Goal: Transaction & Acquisition: Purchase product/service

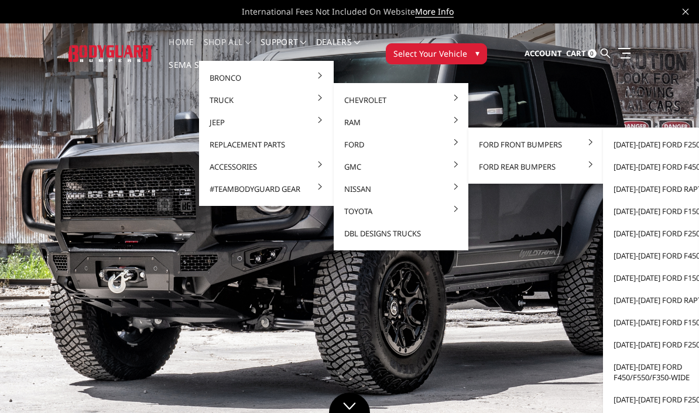
click at [662, 145] on link "[DATE]-[DATE] Ford F250/F350" at bounding box center [670, 144] width 125 height 22
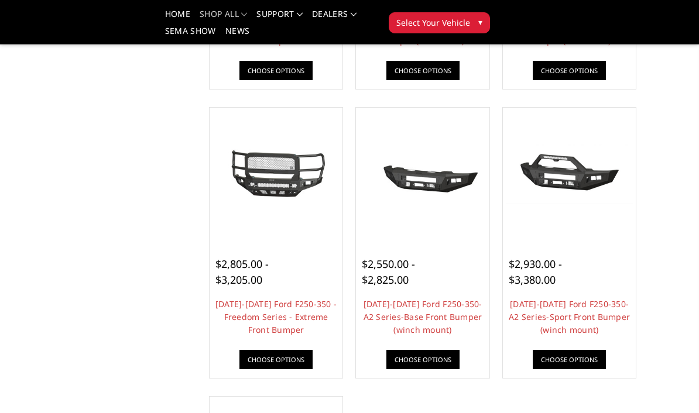
scroll to position [639, 0]
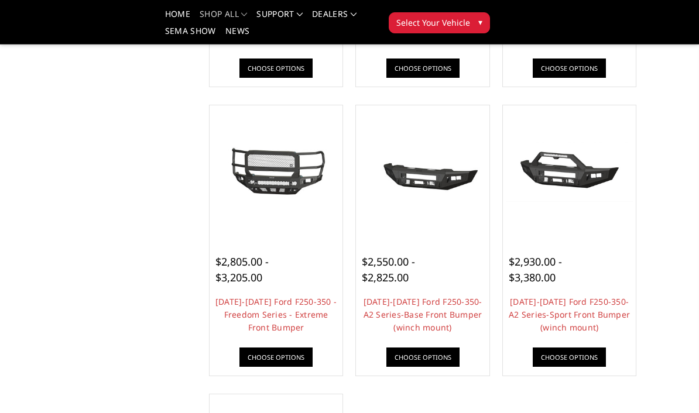
click at [589, 313] on link "[DATE]-[DATE] Ford F250-350-A2 Series-Sport Front Bumper (winch mount)" at bounding box center [569, 314] width 121 height 37
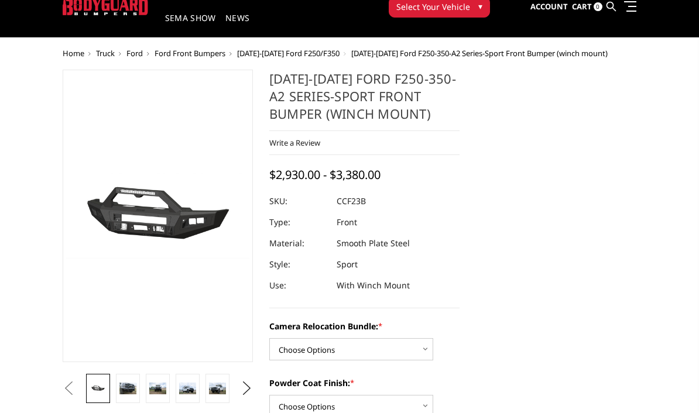
scroll to position [83, 0]
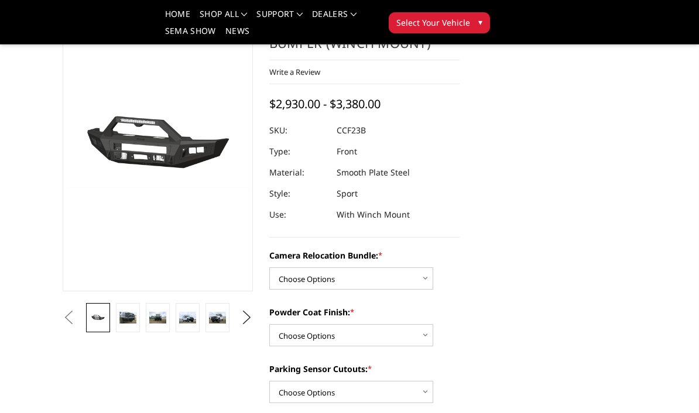
click at [124, 318] on img at bounding box center [127, 317] width 17 height 11
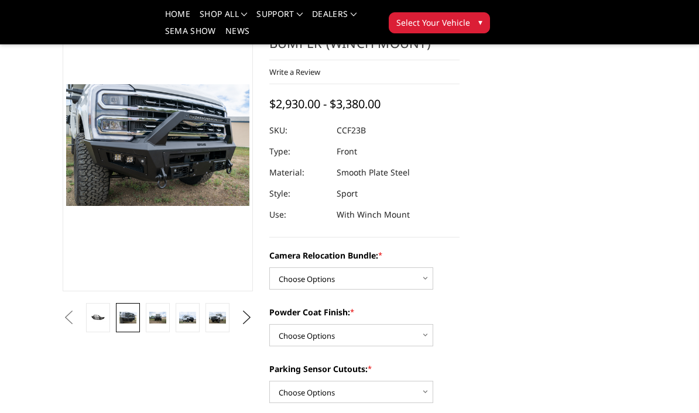
click at [150, 322] on img at bounding box center [157, 317] width 17 height 11
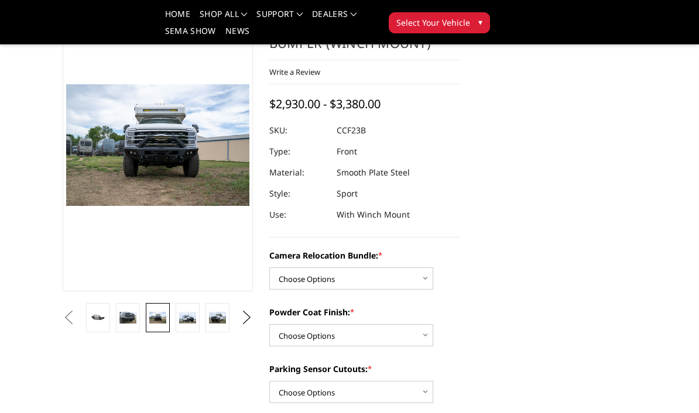
click at [179, 323] on img at bounding box center [187, 317] width 17 height 11
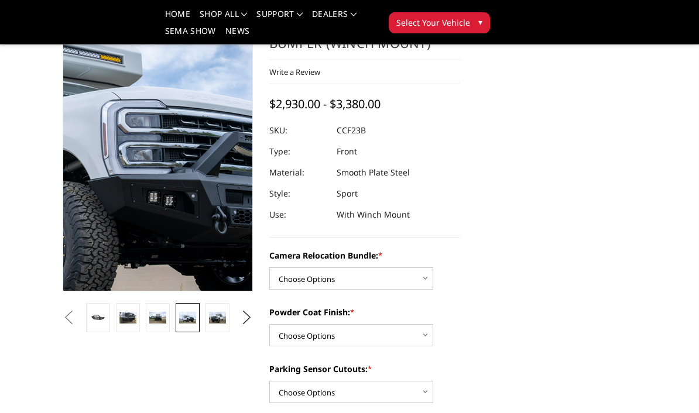
click at [197, 168] on img at bounding box center [43, 129] width 749 height 500
